Goal: Use online tool/utility: Utilize a website feature to perform a specific function

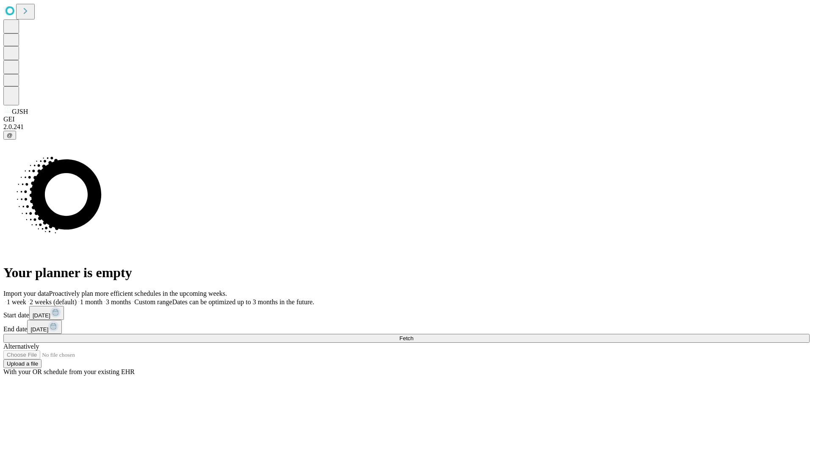
click at [413, 335] on span "Fetch" at bounding box center [406, 338] width 14 height 6
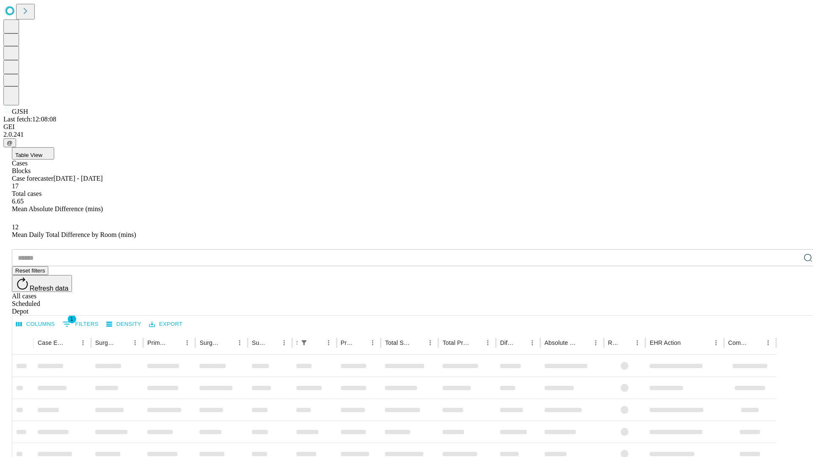
click at [42, 152] on span "Table View" at bounding box center [28, 155] width 27 height 6
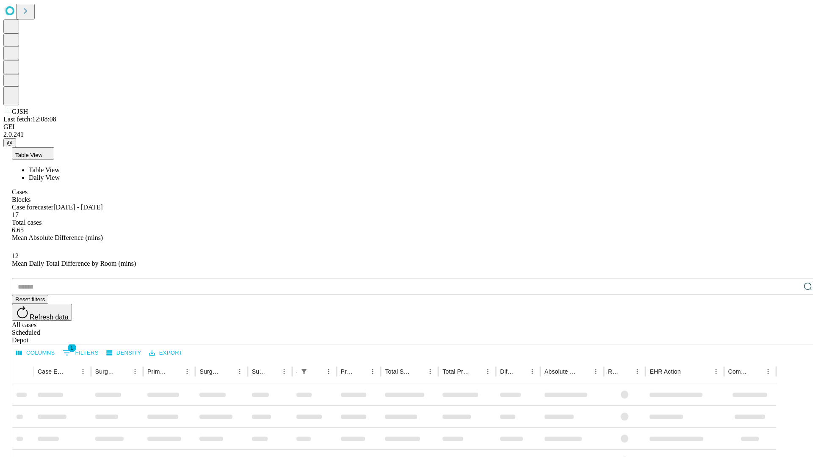
click at [60, 174] on span "Daily View" at bounding box center [44, 177] width 31 height 7
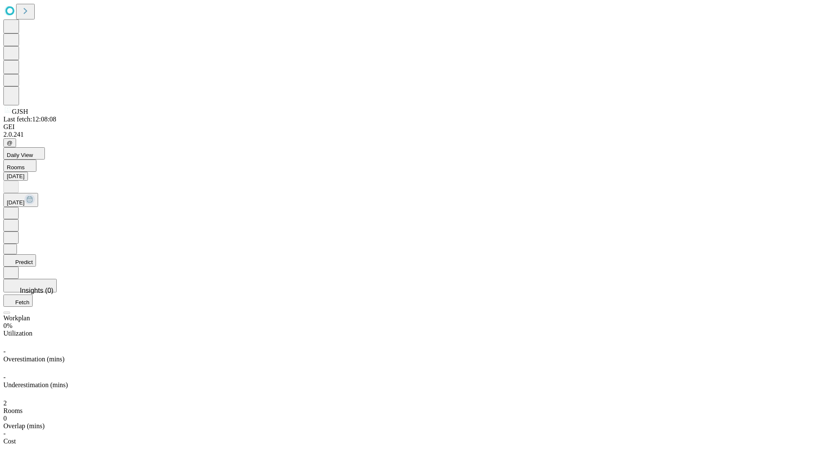
click at [36, 254] on button "Predict" at bounding box center [19, 260] width 33 height 12
